Goal: Task Accomplishment & Management: Use online tool/utility

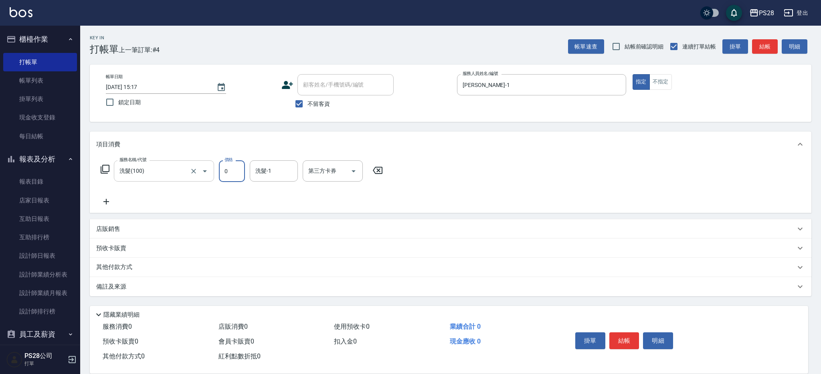
type input "0"
click at [166, 171] on input "洗髮(100)" at bounding box center [153, 171] width 71 height 14
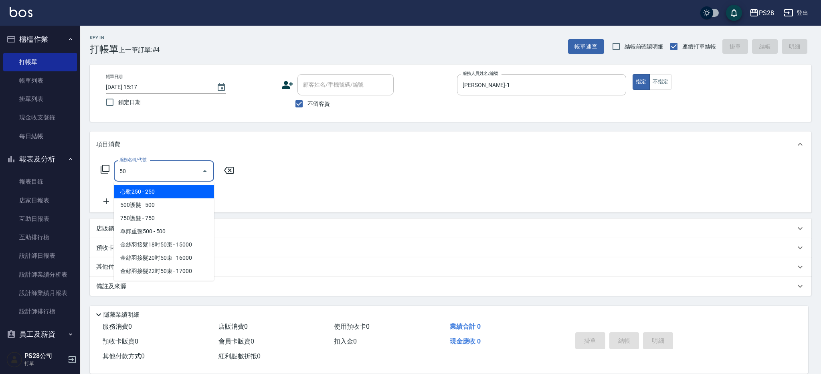
type input "5"
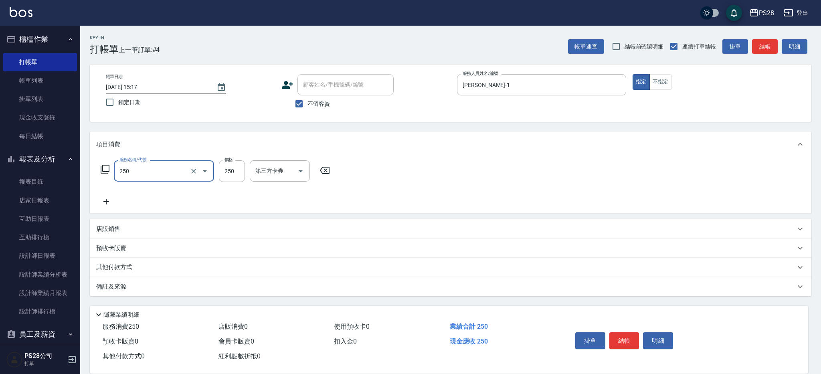
type input "單剪(250)"
type input "150"
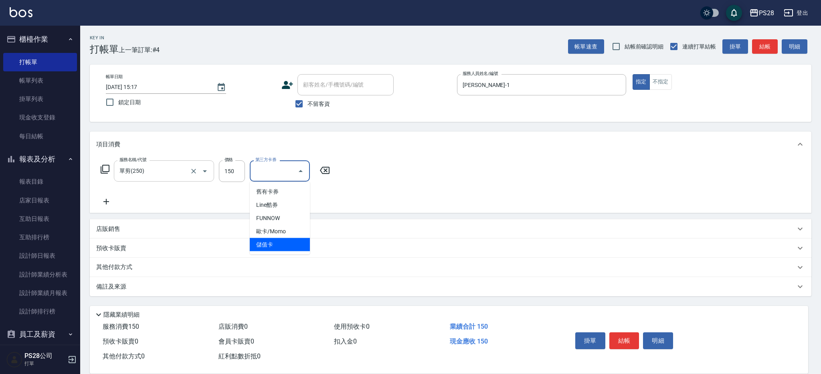
type input "儲值卡"
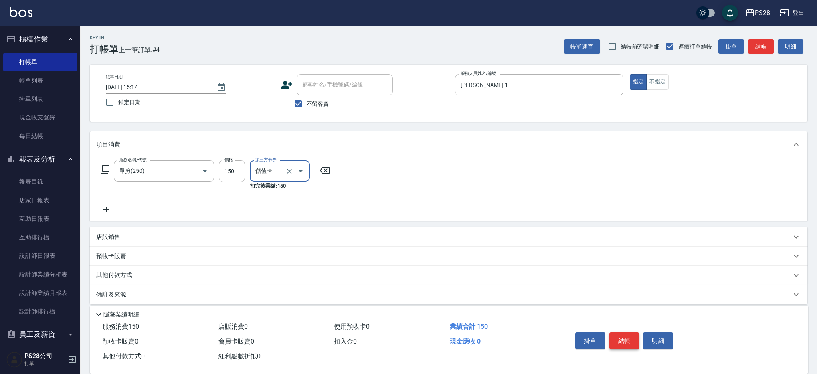
click at [622, 332] on button "結帳" at bounding box center [625, 340] width 30 height 17
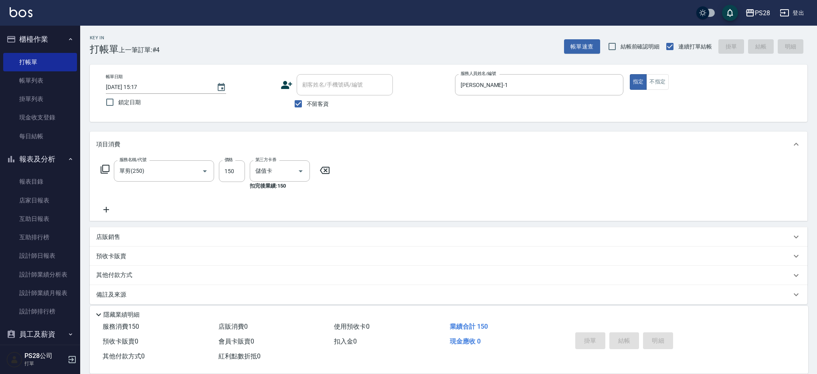
type input "[DATE] 17:24"
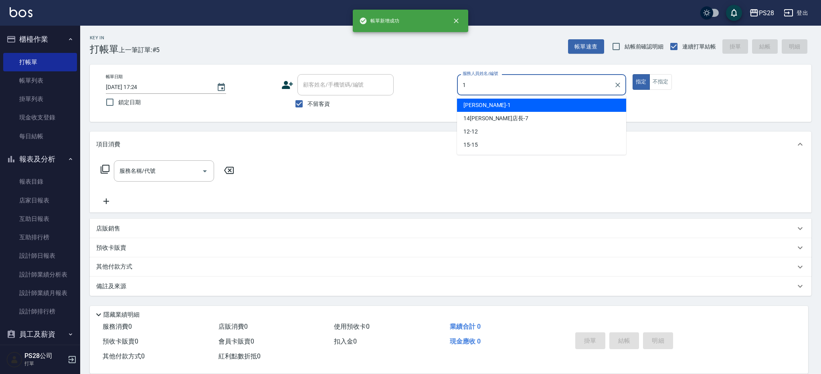
type input "[PERSON_NAME]-1"
type button "true"
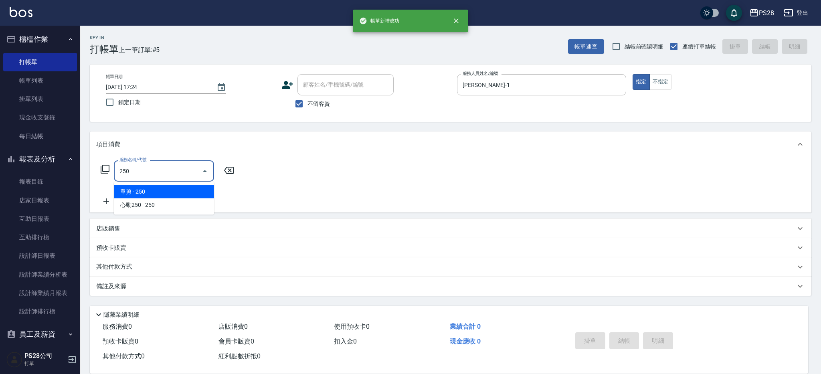
type input "單剪(250)"
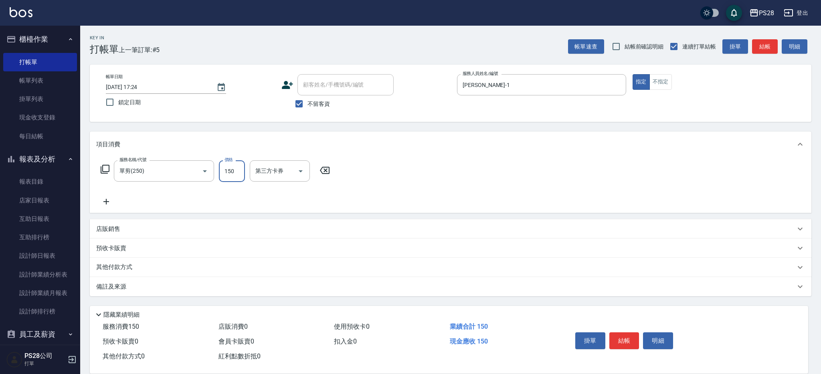
type input "150"
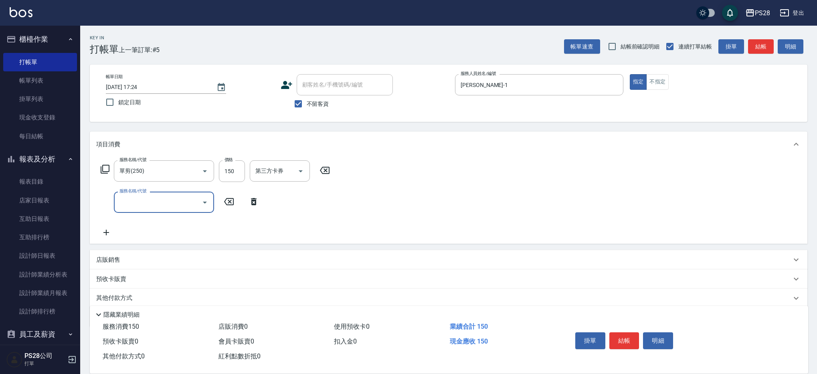
scroll to position [0, 0]
click at [301, 170] on icon "Open" at bounding box center [301, 171] width 10 height 10
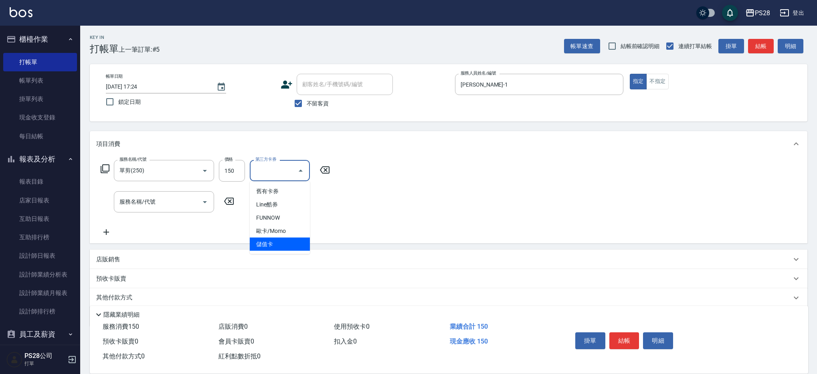
click at [286, 242] on span "儲值卡" at bounding box center [280, 244] width 60 height 13
type input "儲值卡"
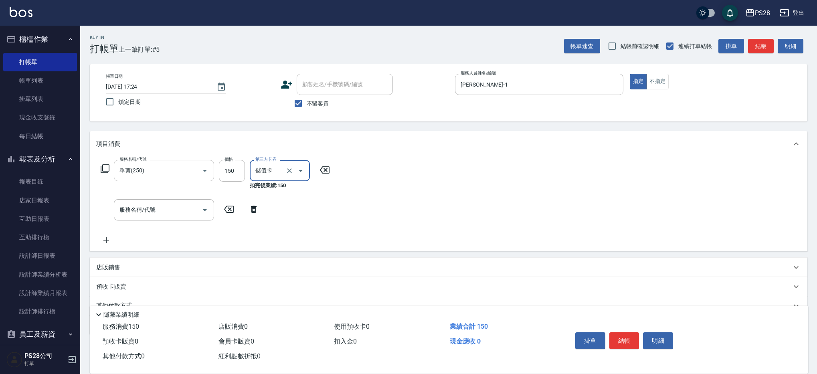
scroll to position [1, 0]
click at [624, 335] on button "結帳" at bounding box center [625, 340] width 30 height 17
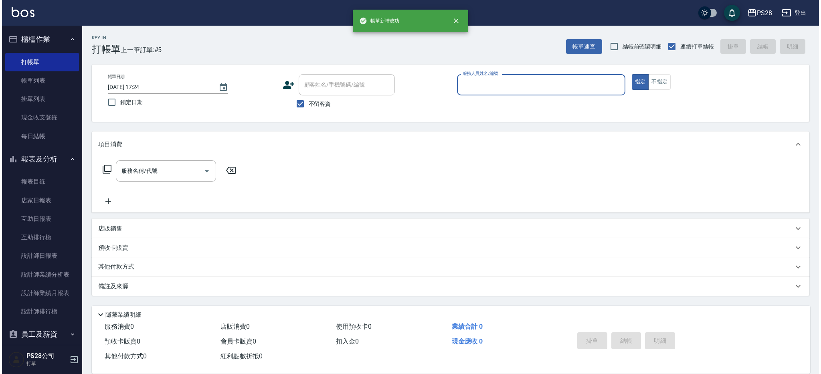
scroll to position [0, 0]
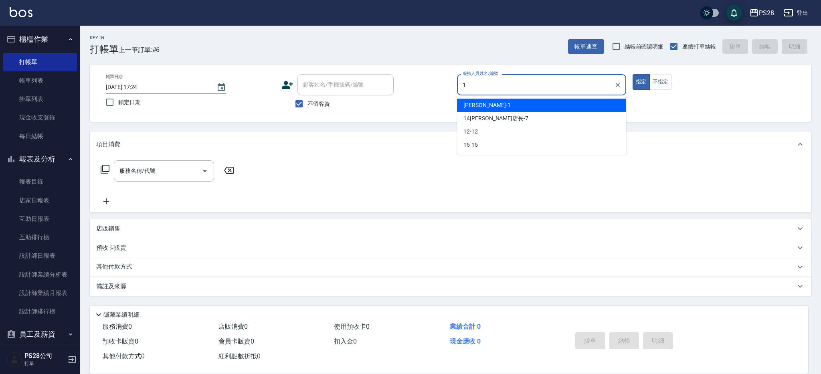
type input "[PERSON_NAME]-1"
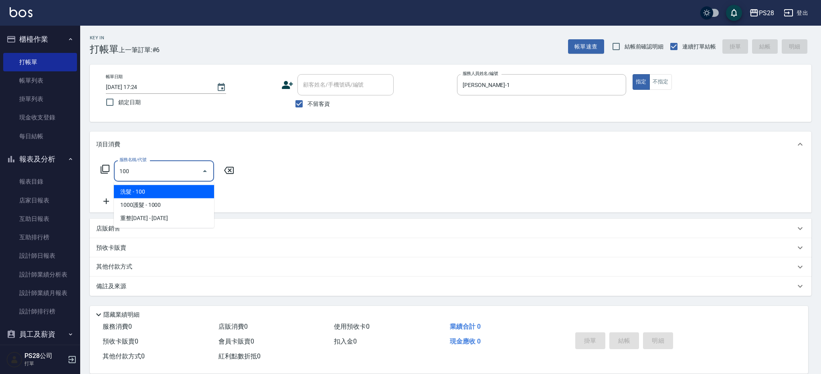
type input "洗髮(100)"
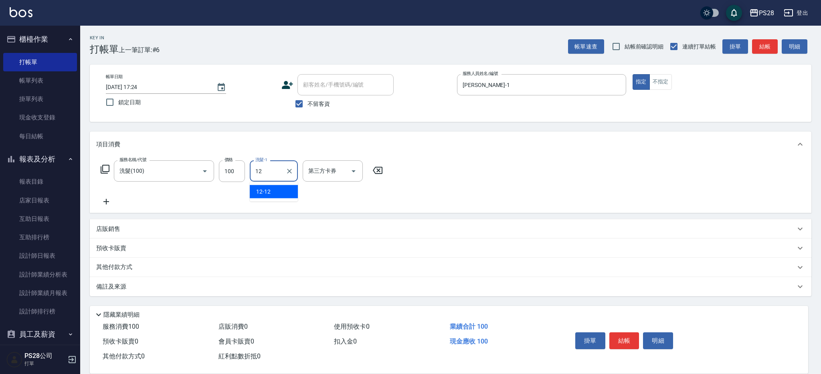
type input "12-12"
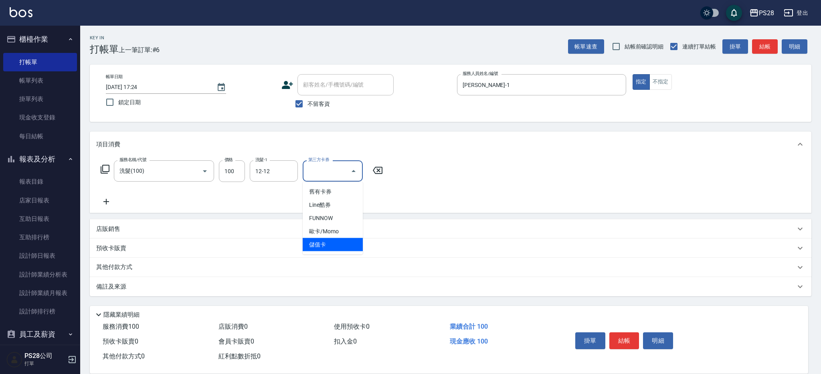
type input "儲值卡"
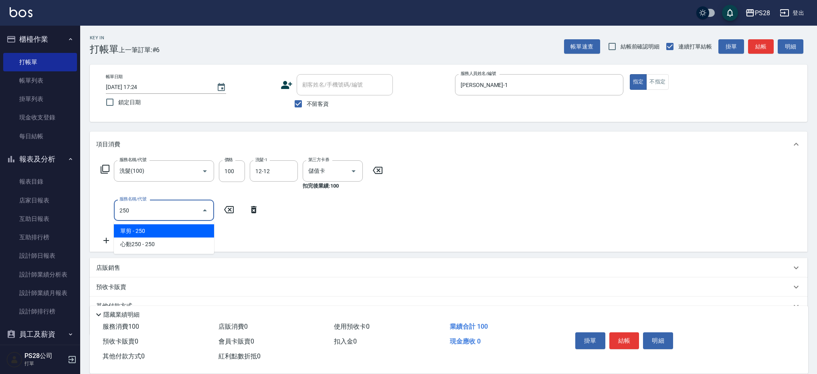
type input "單剪(250)"
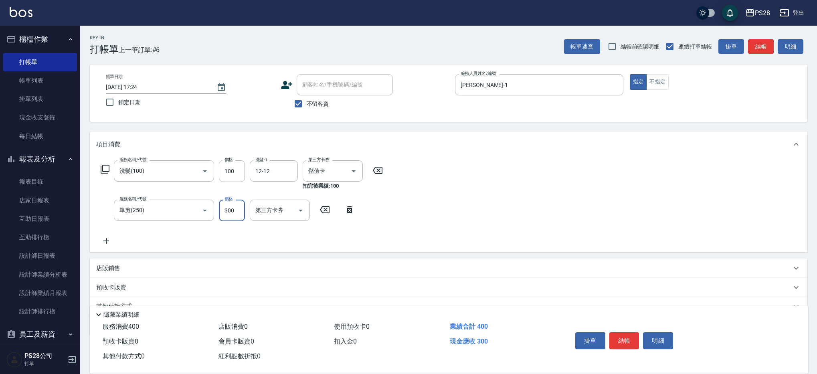
type input "300"
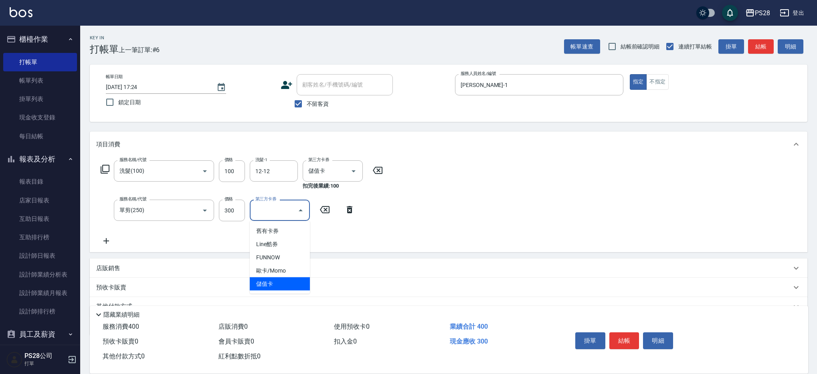
type input "儲值卡"
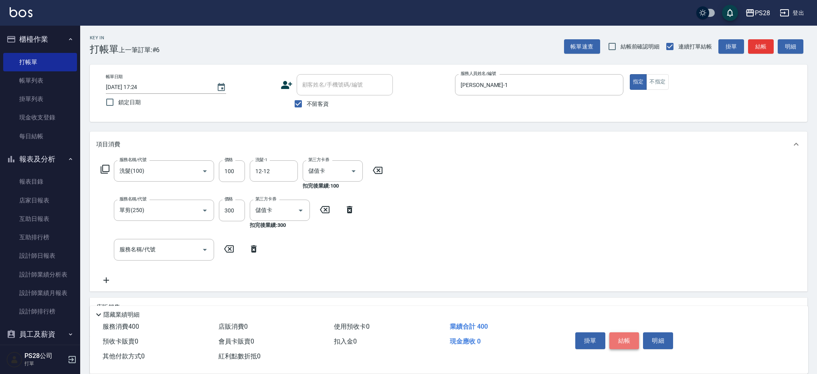
click at [624, 339] on button "結帳" at bounding box center [625, 340] width 30 height 17
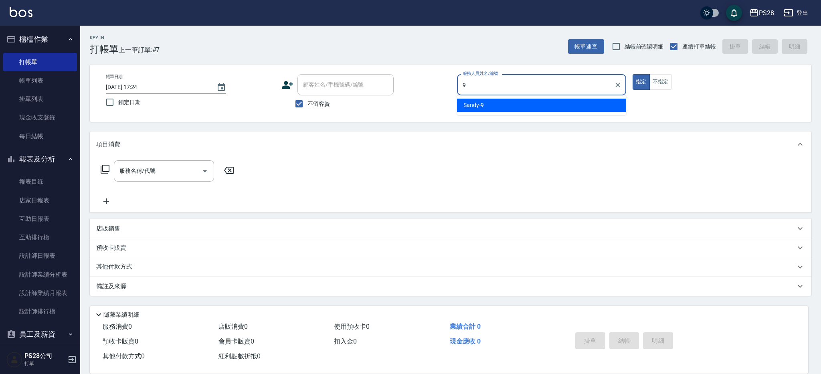
type input "Sandy-9"
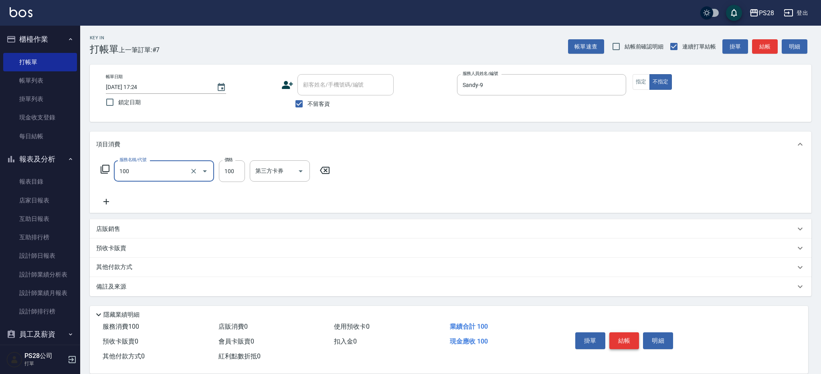
type input "洗髮(100)"
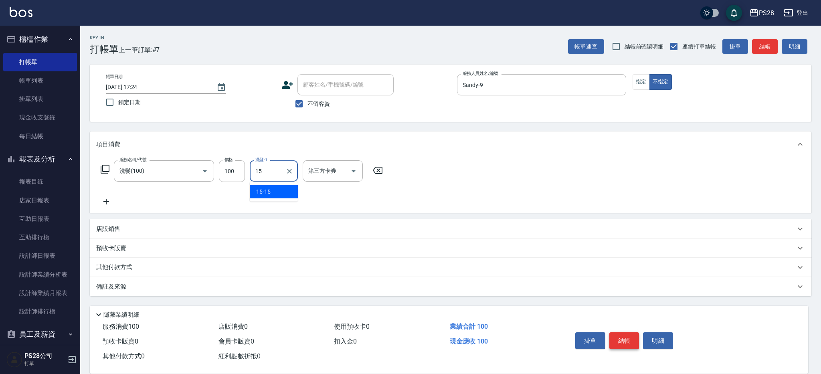
type input "15-15"
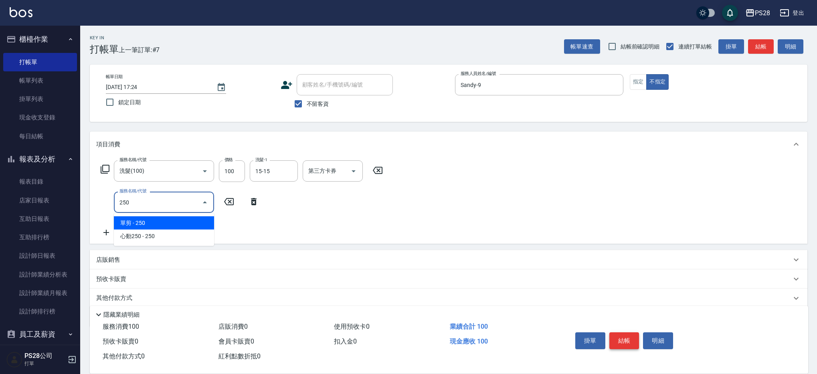
type input "單剪(250)"
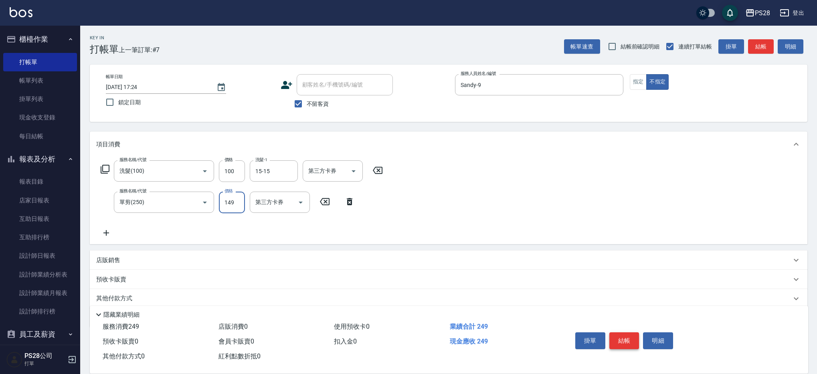
type input "149"
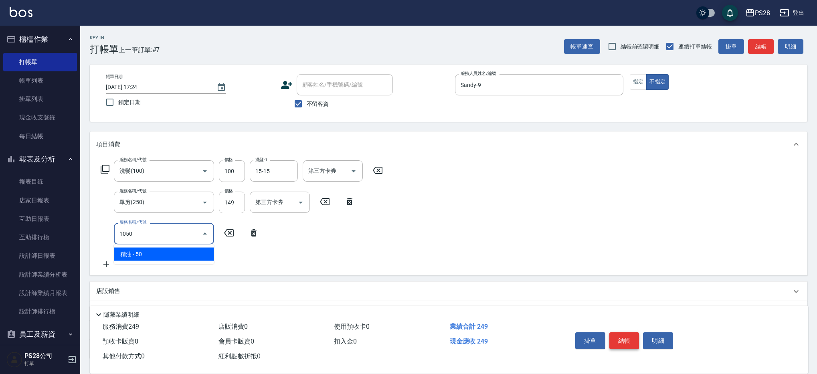
type input "精油(1050)"
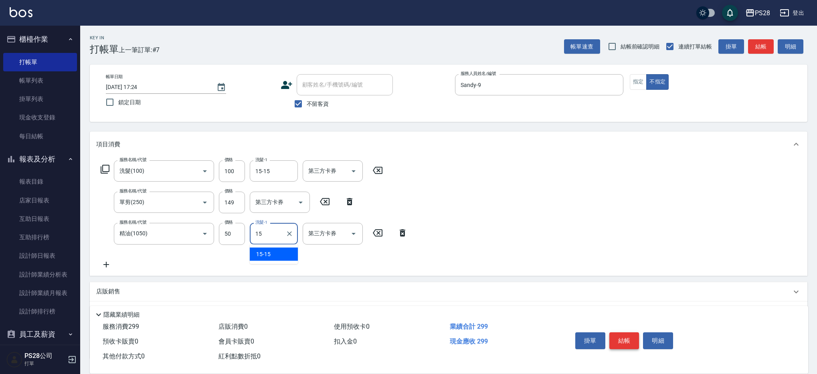
type input "15-15"
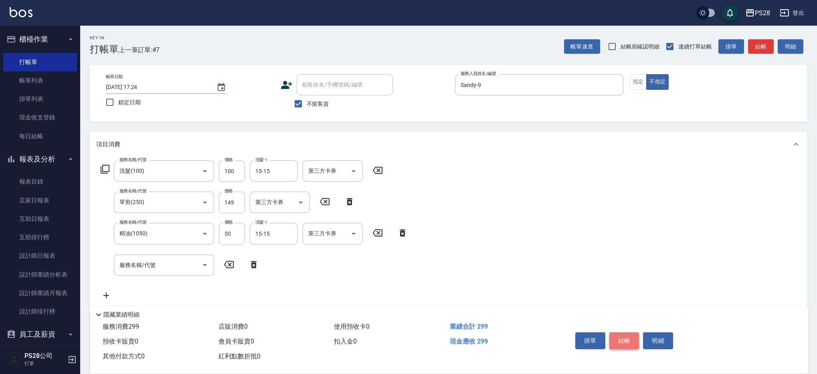
click at [627, 339] on button "結帳" at bounding box center [625, 340] width 30 height 17
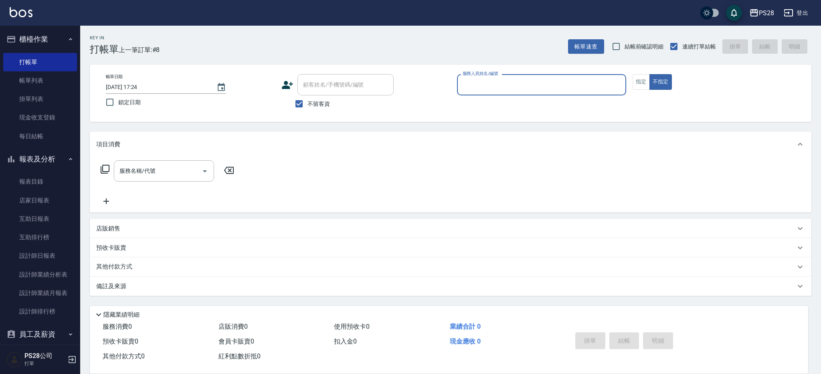
click at [627, 339] on div "掛單 結帳 明細" at bounding box center [624, 341] width 105 height 25
